Goal: Transaction & Acquisition: Register for event/course

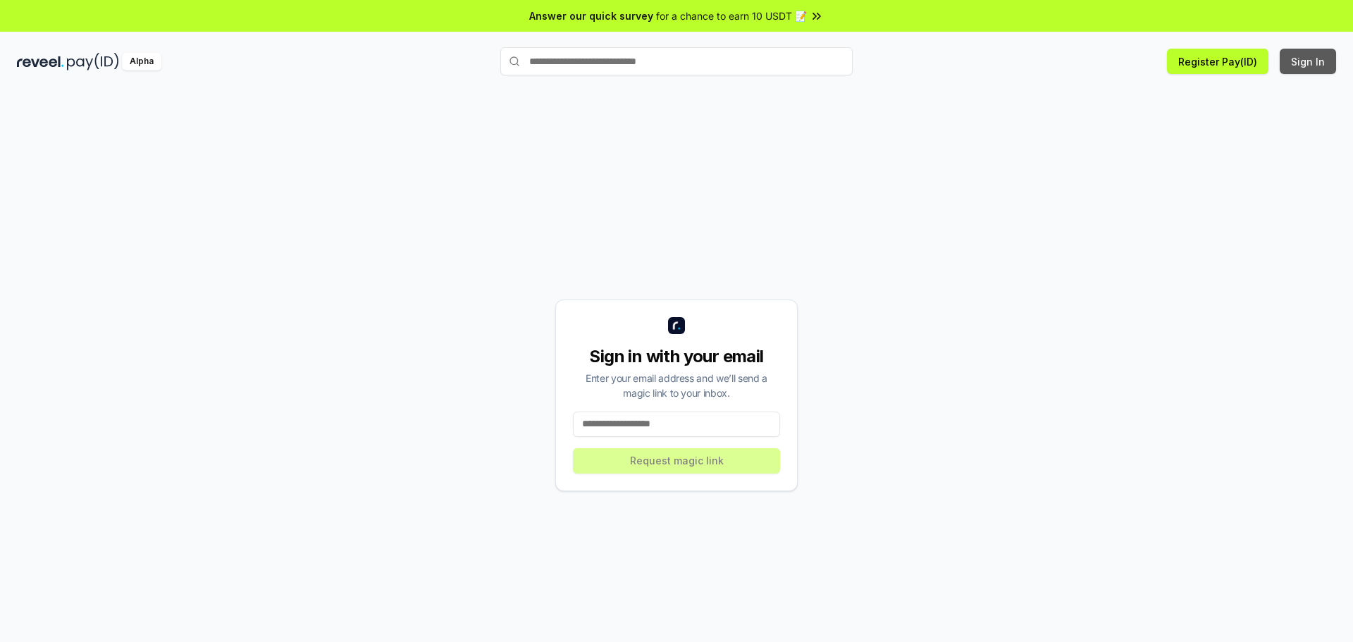
click at [1295, 58] on button "Sign In" at bounding box center [1307, 61] width 56 height 25
click at [676, 433] on input at bounding box center [676, 423] width 207 height 25
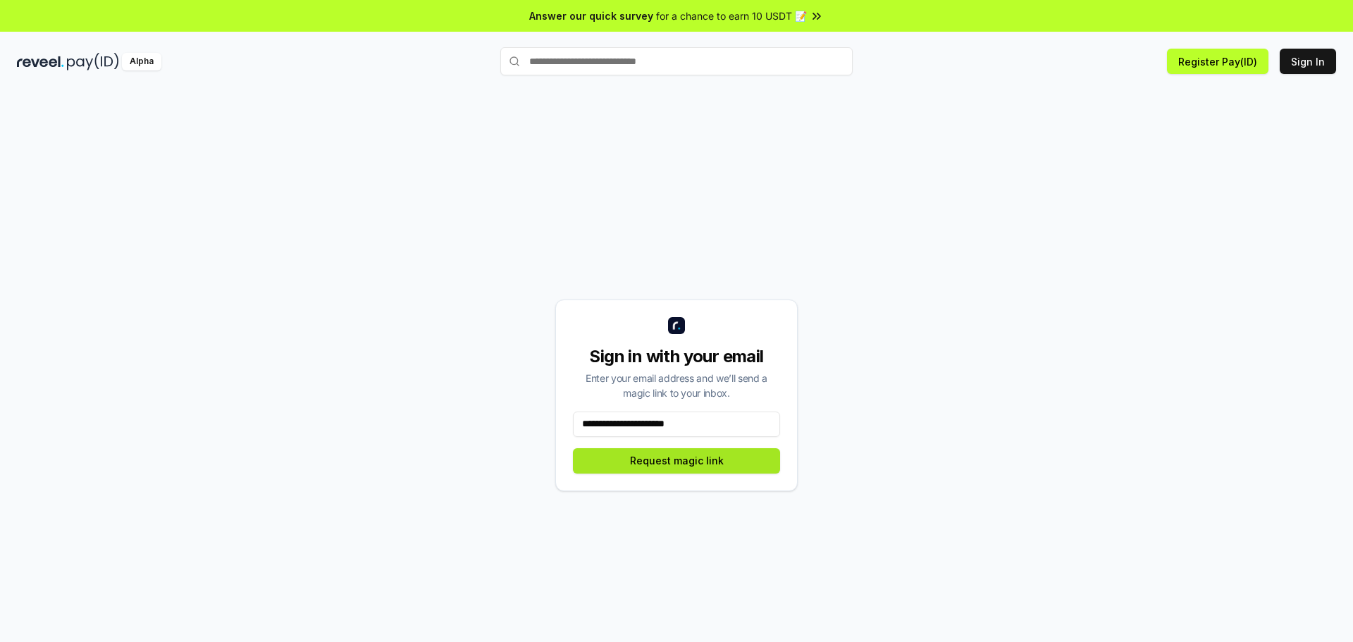
type input "**********"
click at [707, 453] on button "Request magic link" at bounding box center [676, 460] width 207 height 25
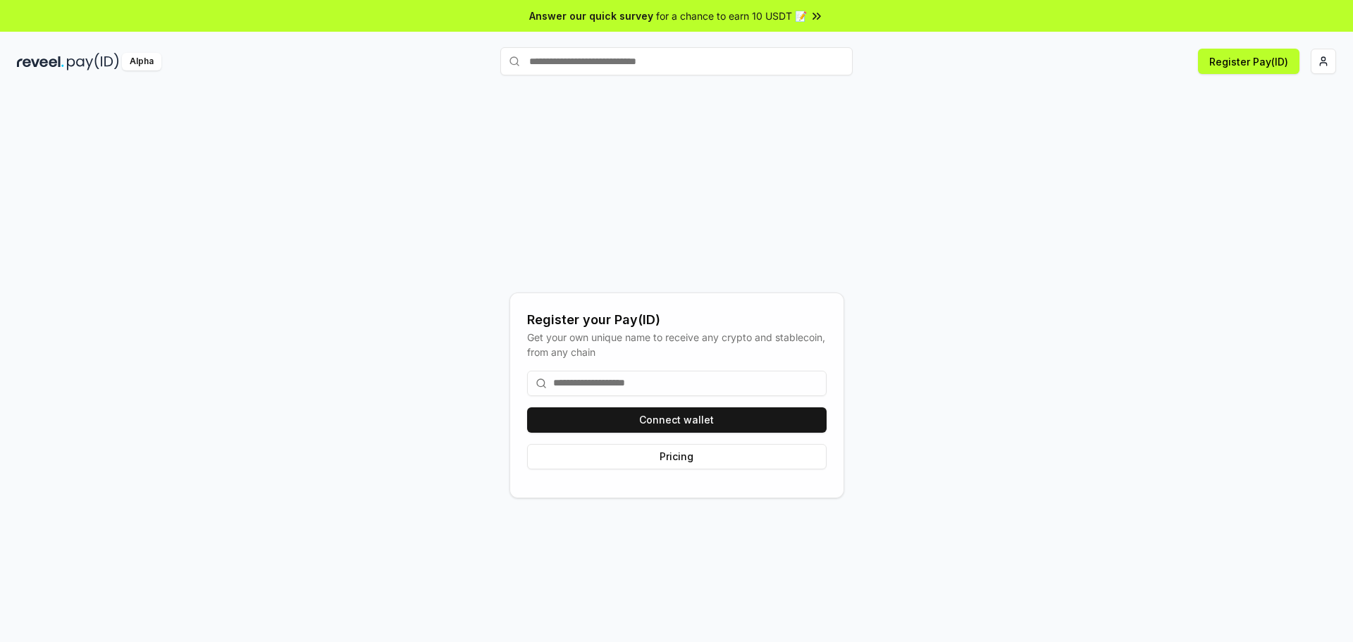
click at [627, 392] on input at bounding box center [676, 383] width 299 height 25
click at [637, 413] on button "Connect wallet" at bounding box center [676, 419] width 299 height 25
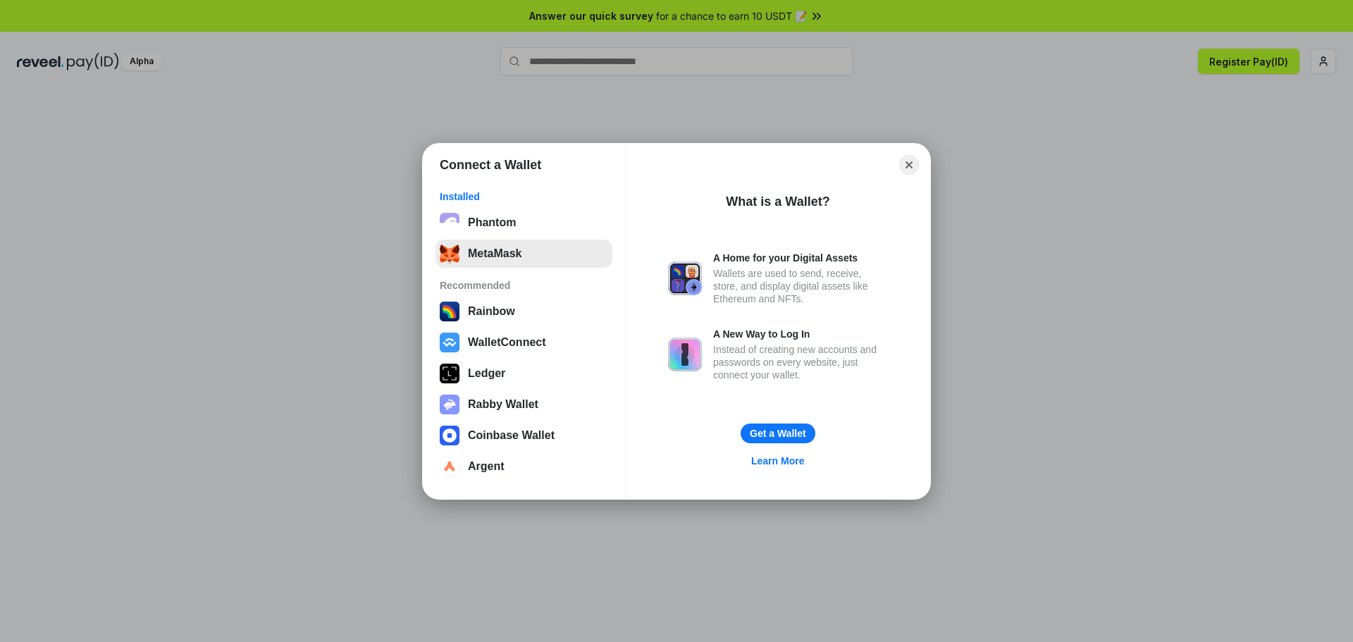
click at [513, 256] on button "MetaMask" at bounding box center [523, 254] width 177 height 28
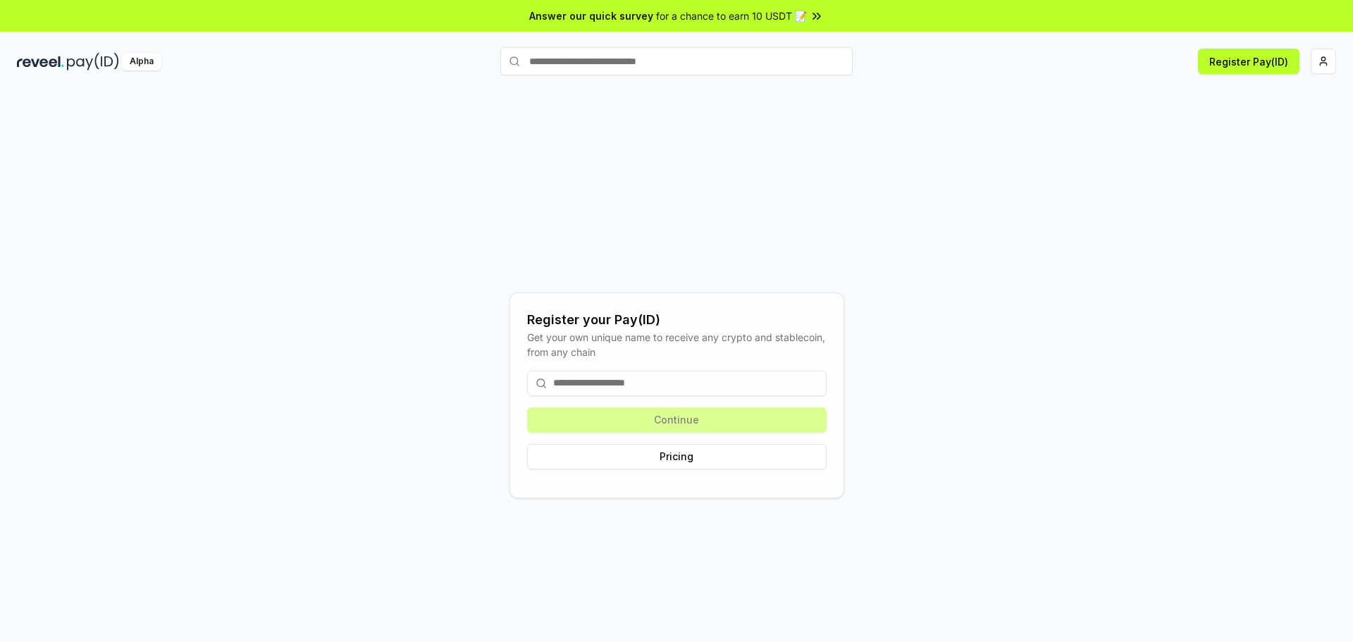
click at [717, 423] on div "Continue Pricing" at bounding box center [676, 419] width 299 height 121
click at [724, 387] on input at bounding box center [676, 383] width 299 height 25
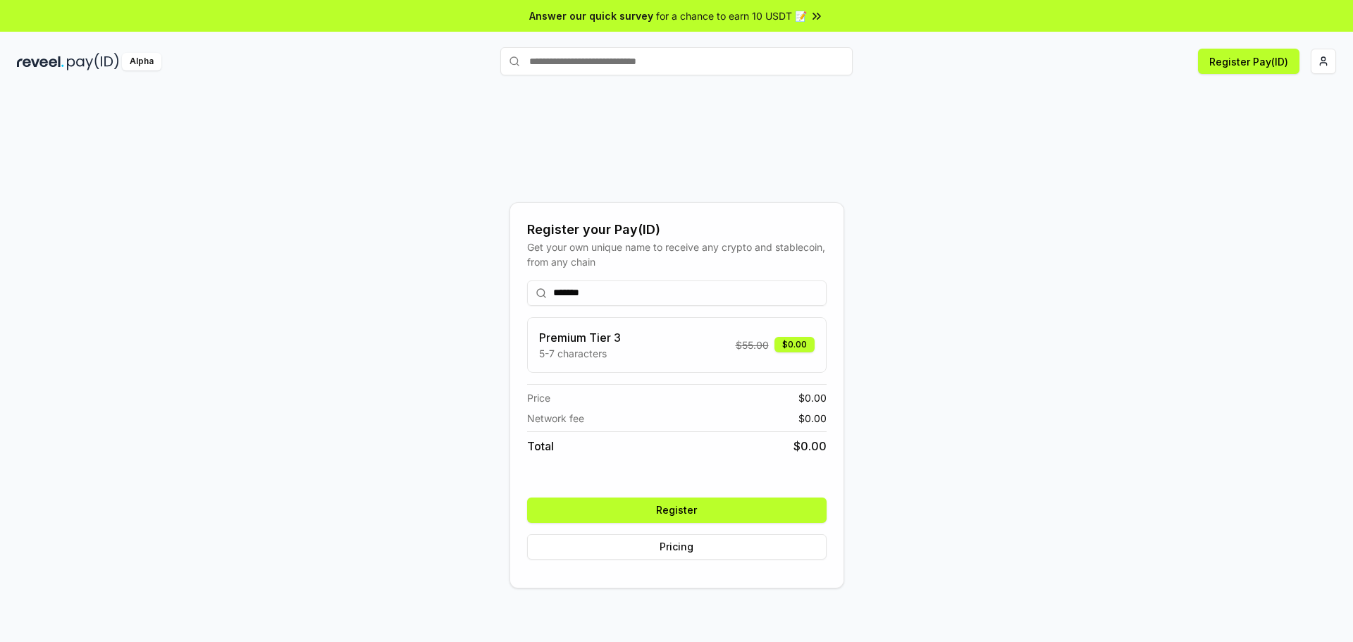
type input "*******"
click at [739, 355] on div "Premium Tier 3 5-7 characters $ 55.00 $0.00" at bounding box center [676, 345] width 275 height 32
click at [714, 506] on button "Register" at bounding box center [676, 509] width 299 height 25
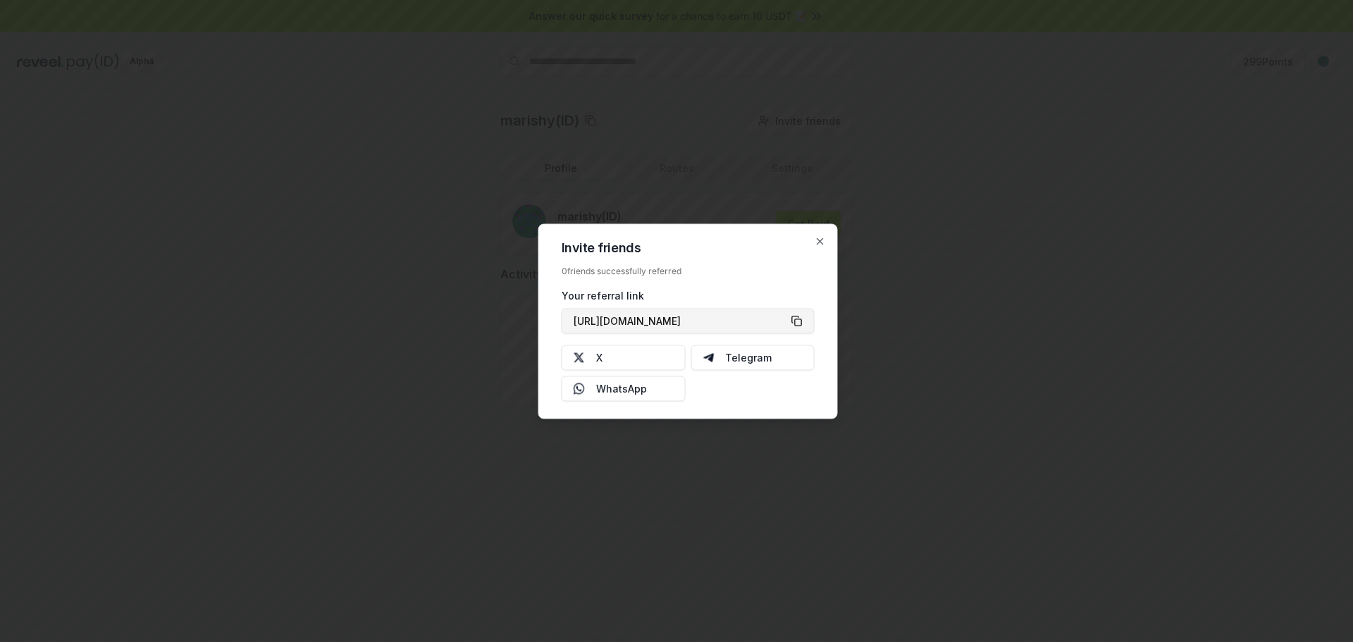
click at [798, 325] on button "[URL][DOMAIN_NAME]" at bounding box center [688, 320] width 253 height 25
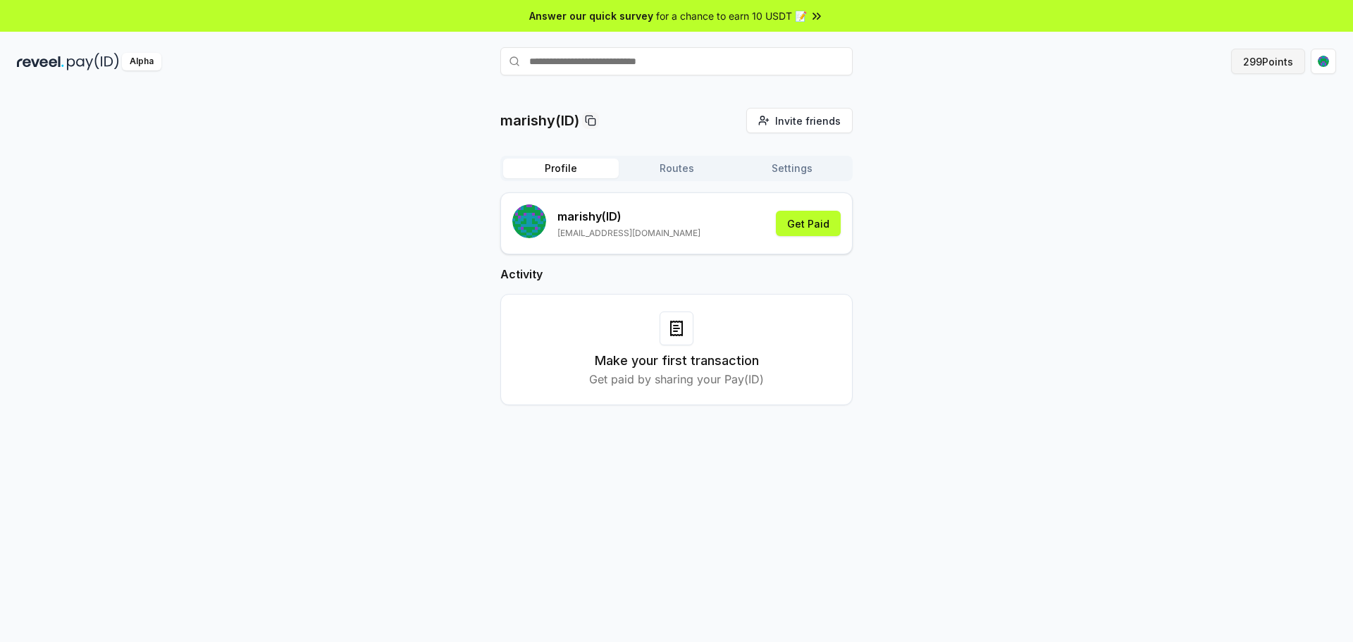
click at [1280, 60] on button "299 Points" at bounding box center [1268, 61] width 74 height 25
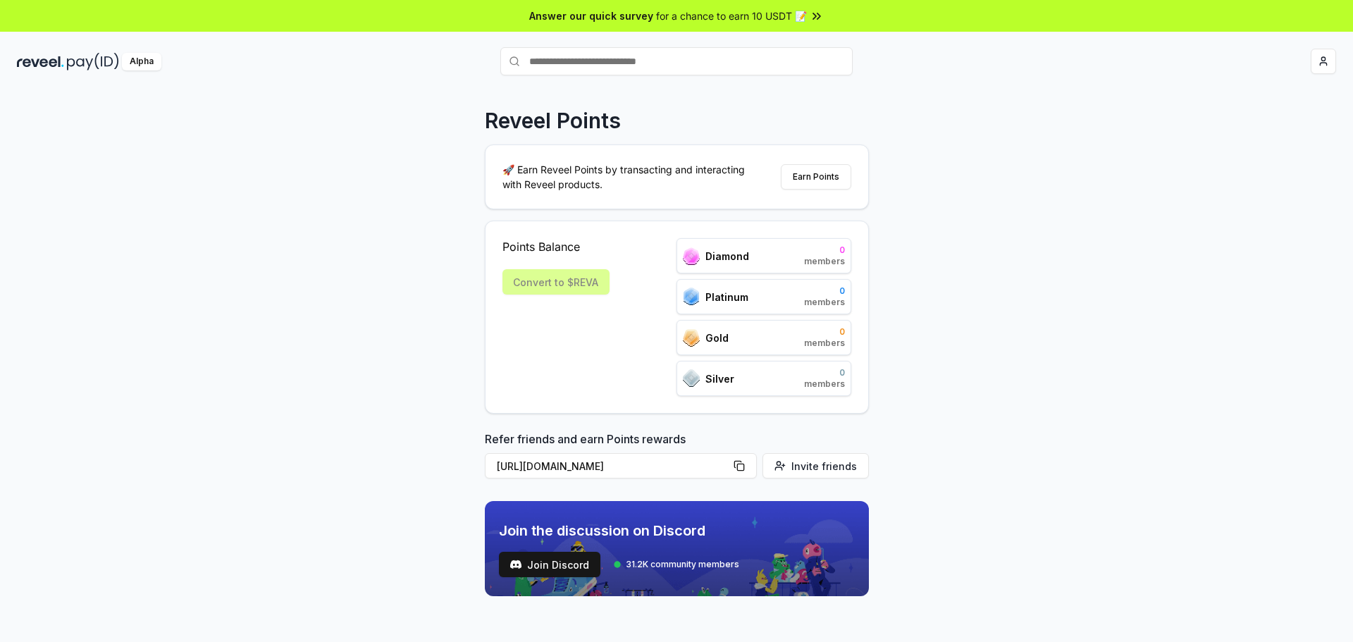
click at [1249, 69] on div at bounding box center [1116, 61] width 440 height 25
